Goal: Task Accomplishment & Management: Use online tool/utility

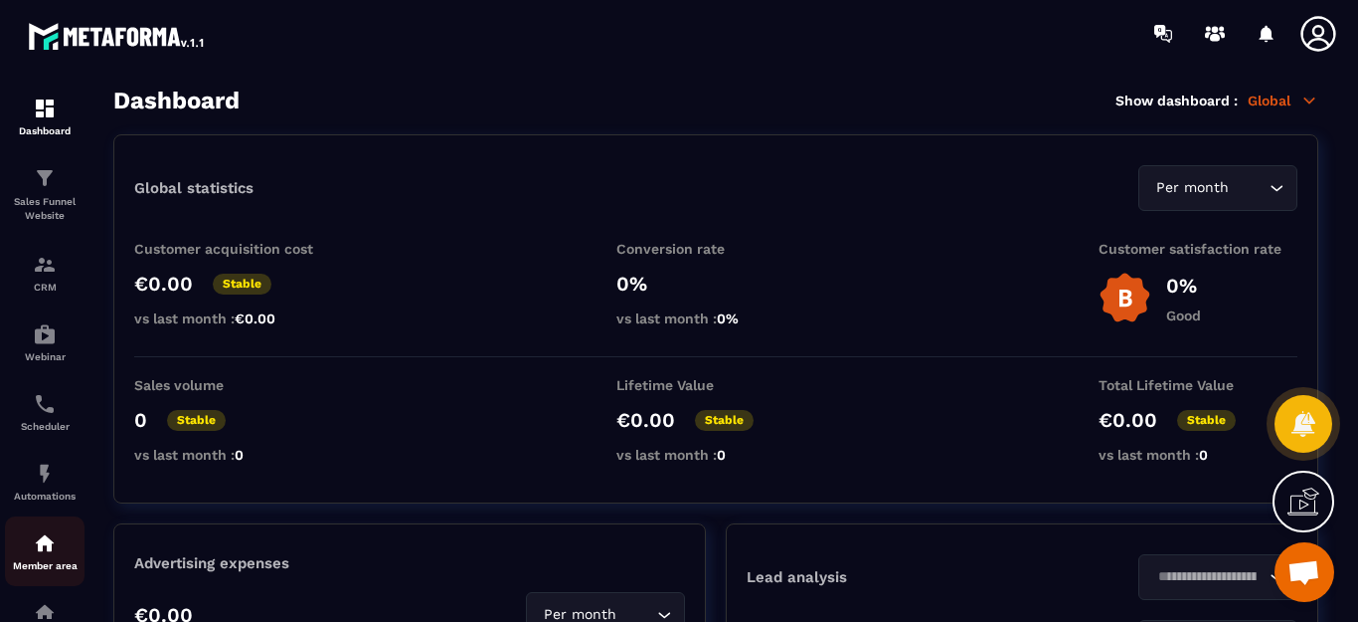
scroll to position [99, 0]
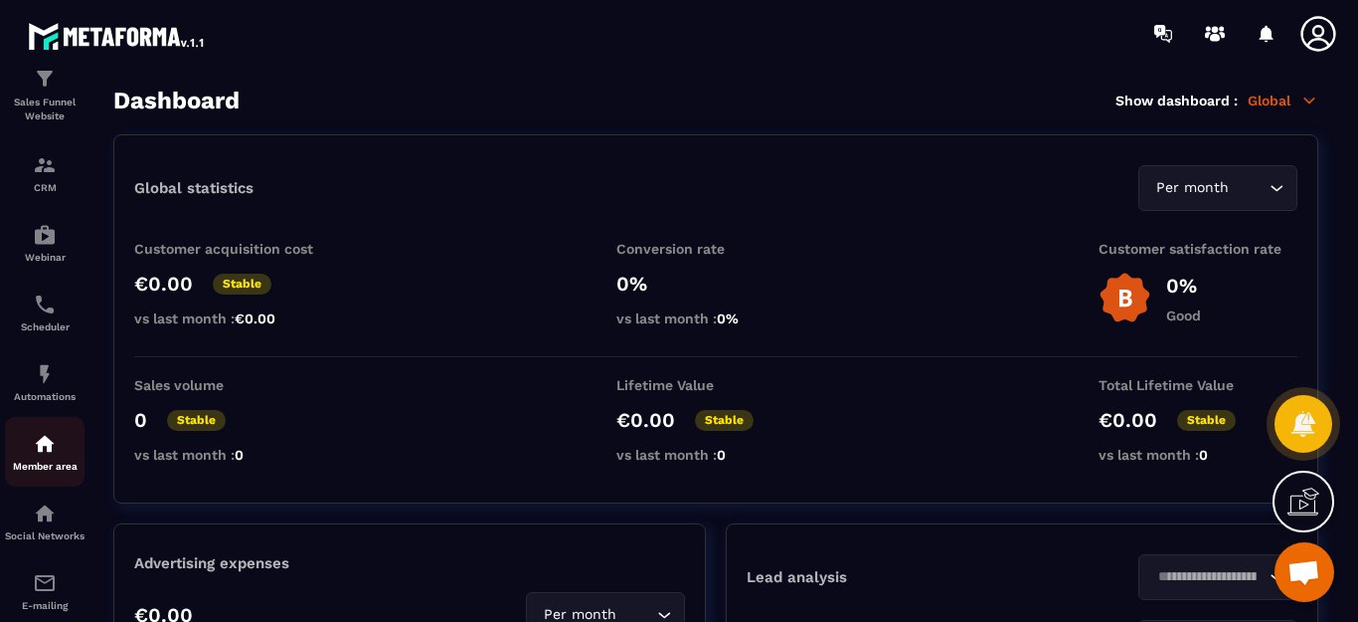
click at [34, 441] on img at bounding box center [45, 444] width 24 height 24
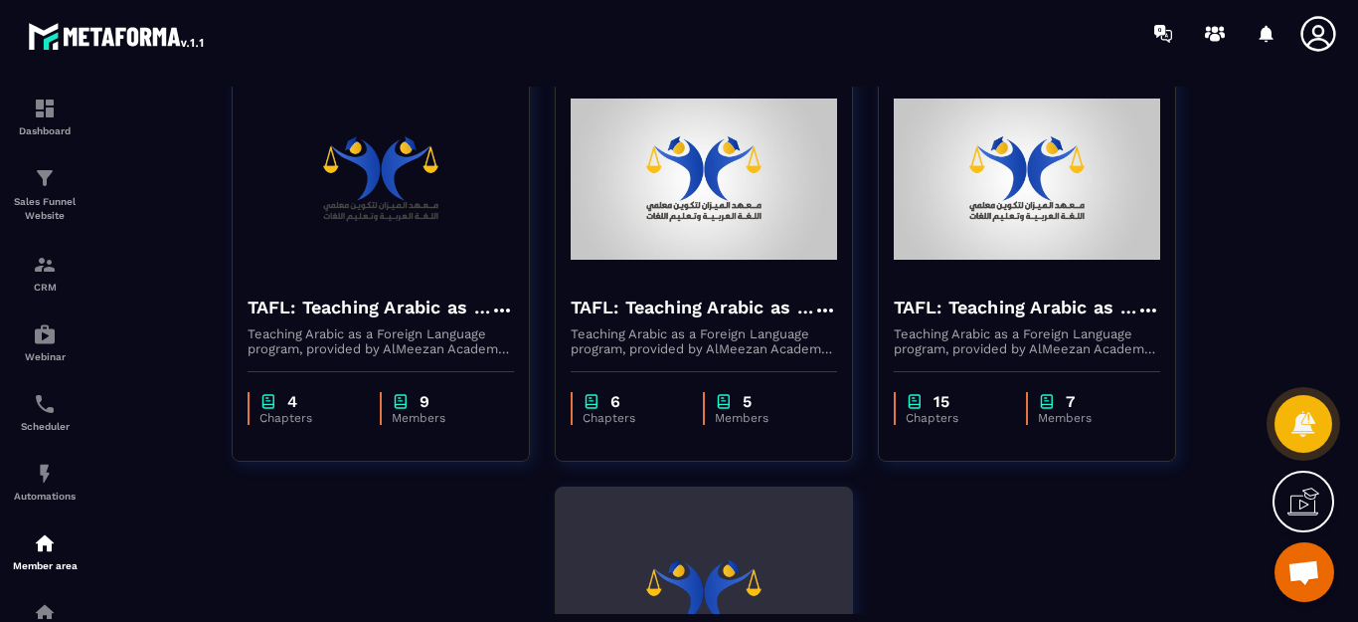
scroll to position [148, 0]
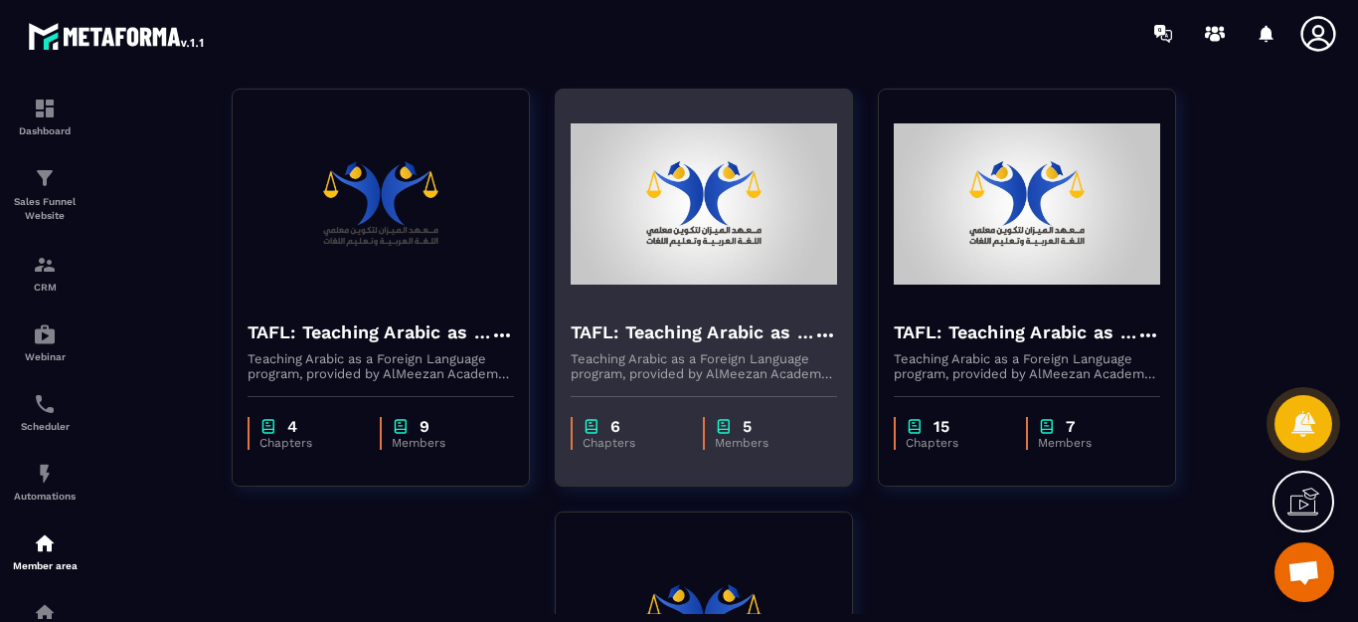
click at [746, 264] on img at bounding box center [704, 203] width 267 height 199
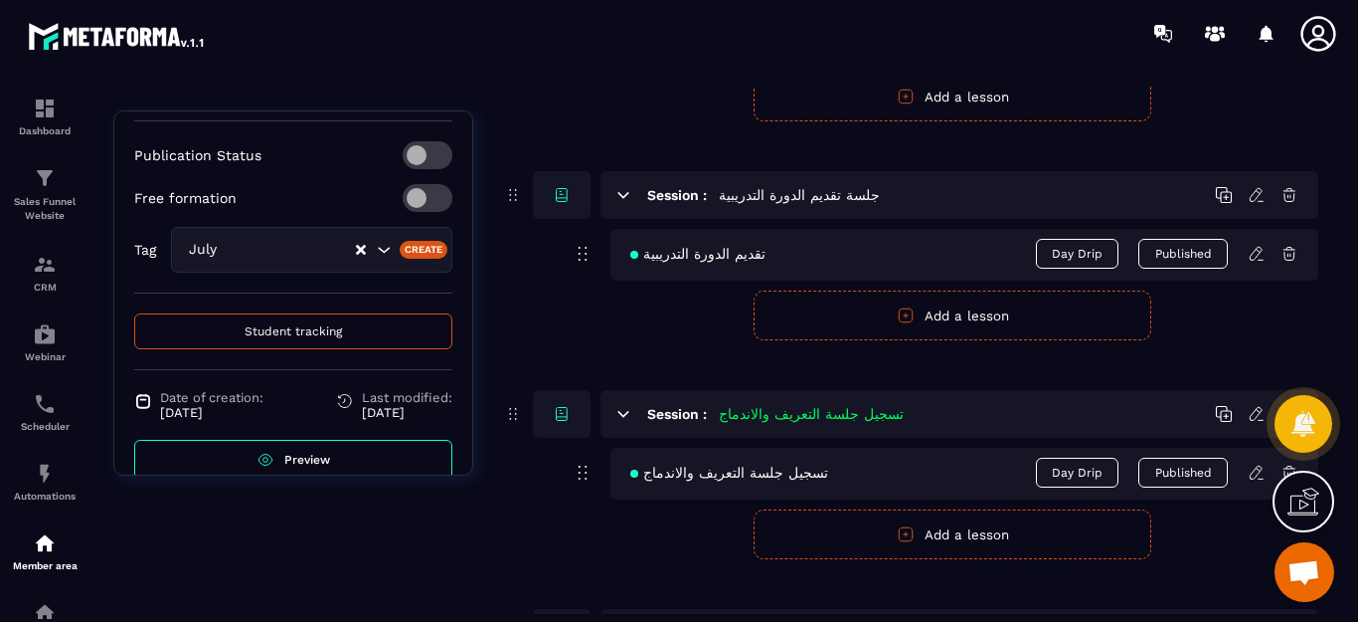
scroll to position [524, 0]
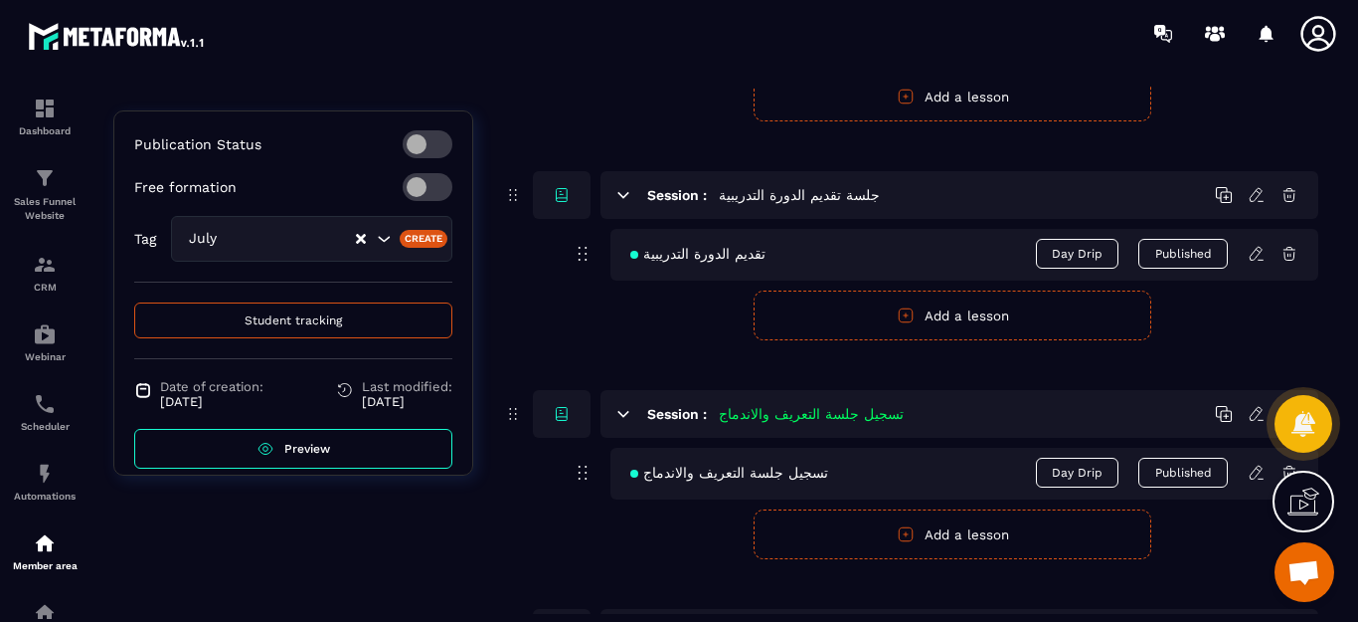
click at [294, 442] on span "Preview" at bounding box center [307, 449] width 46 height 14
